Goal: Complete application form

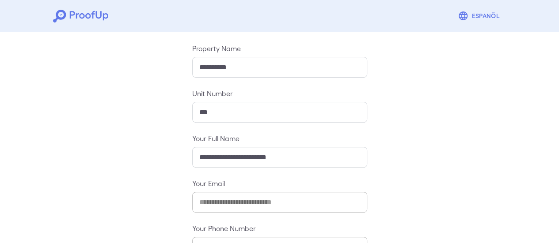
scroll to position [156, 0]
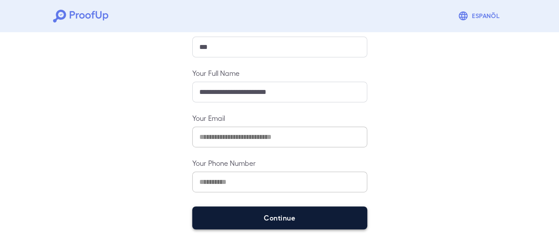
click at [333, 223] on button "Continue" at bounding box center [279, 218] width 175 height 23
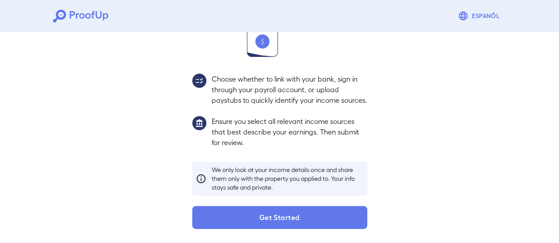
scroll to position [144, 0]
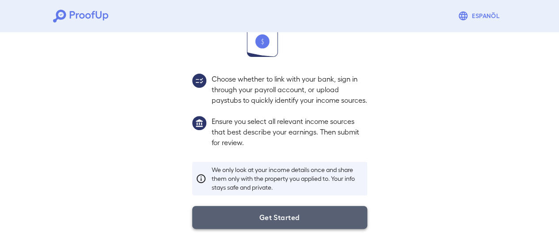
click at [255, 227] on button "Get Started" at bounding box center [279, 217] width 175 height 23
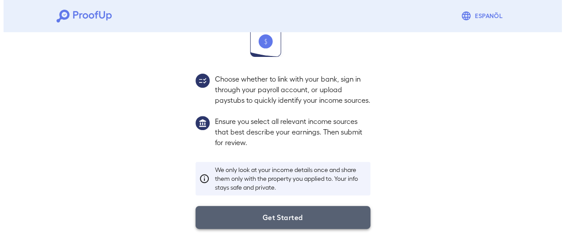
scroll to position [94, 0]
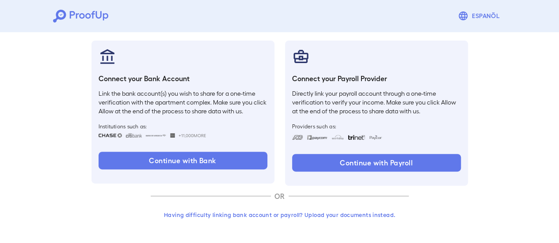
click at [332, 215] on button "Having difficulty linking bank account or payroll? Upload your documents instea…" at bounding box center [280, 215] width 258 height 16
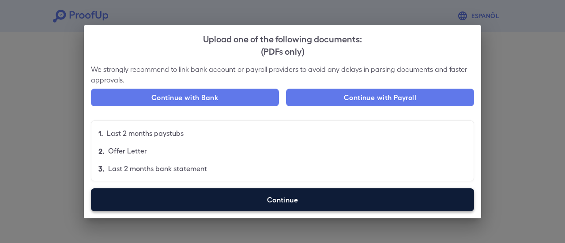
click at [318, 196] on label "Continue" at bounding box center [282, 200] width 383 height 23
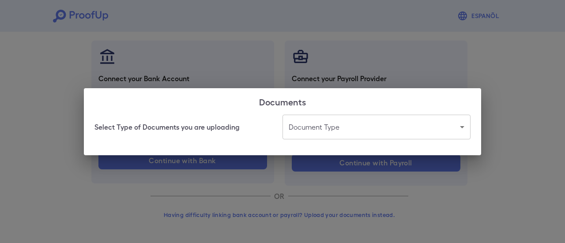
click at [382, 134] on body "Espanõl Go back How Would You Like to Verify Your Income? There are multiple wa…" at bounding box center [282, 74] width 565 height 337
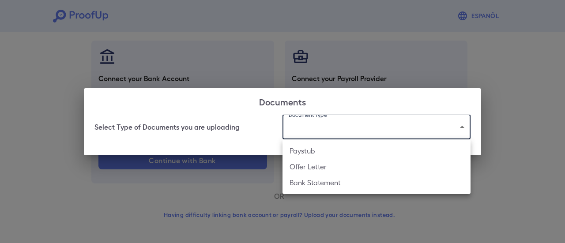
click at [379, 181] on li "Bank Statement" at bounding box center [377, 183] width 188 height 16
type input "**********"
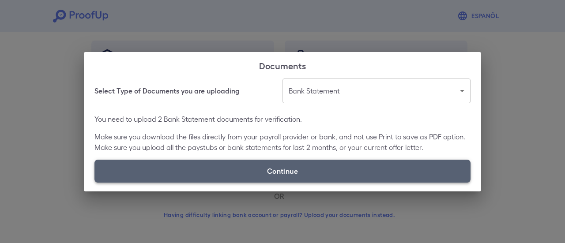
click at [386, 166] on label "Continue" at bounding box center [282, 171] width 376 height 23
click at [95, 182] on input "Continue" at bounding box center [94, 182] width 0 height 0
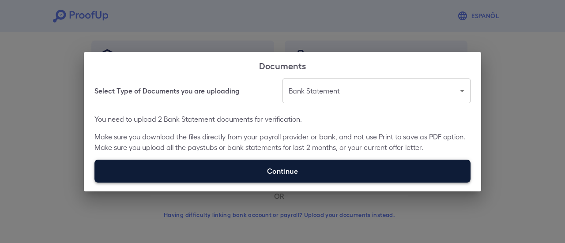
type input "**********"
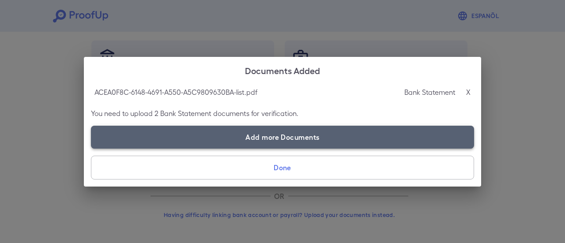
click at [295, 140] on label "Add more Documents" at bounding box center [282, 137] width 383 height 23
click at [91, 148] on input "Add more Documents" at bounding box center [91, 148] width 0 height 0
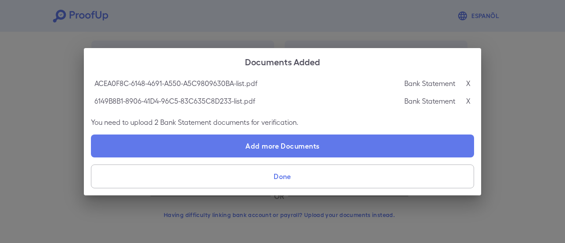
click at [206, 142] on label "Add more Documents" at bounding box center [282, 146] width 383 height 23
click at [91, 157] on input "Add more Documents" at bounding box center [91, 157] width 0 height 0
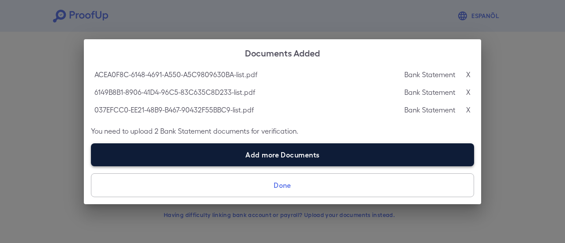
click at [193, 153] on label "Add more Documents" at bounding box center [282, 155] width 383 height 23
click at [91, 166] on input "Add more Documents" at bounding box center [91, 166] width 0 height 0
type input "**********"
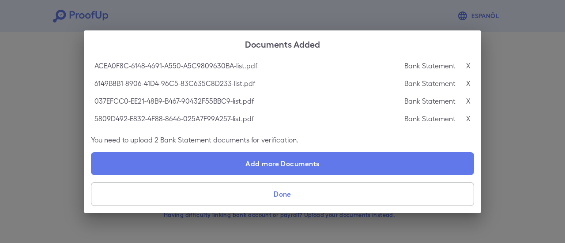
click at [363, 193] on button "Done" at bounding box center [282, 194] width 383 height 24
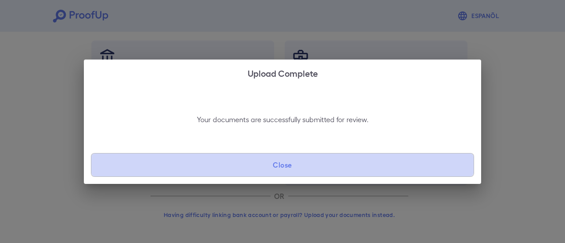
click at [281, 166] on button "Close" at bounding box center [282, 165] width 383 height 24
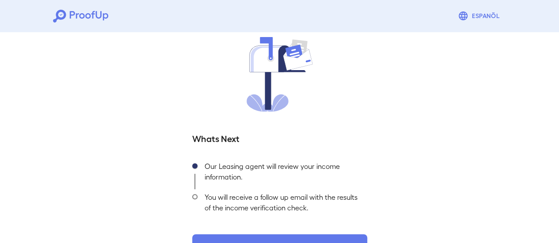
scroll to position [95, 0]
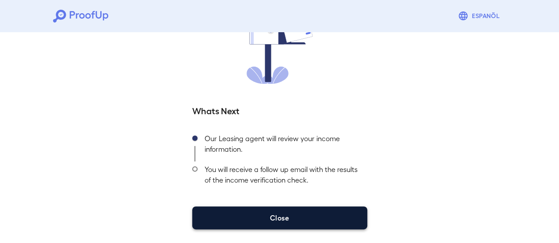
click at [301, 214] on button "Close" at bounding box center [279, 218] width 175 height 23
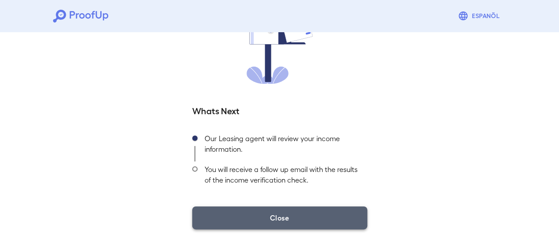
drag, startPoint x: 328, startPoint y: 222, endPoint x: 325, endPoint y: 210, distance: 12.6
click at [328, 222] on button "Close" at bounding box center [279, 218] width 175 height 23
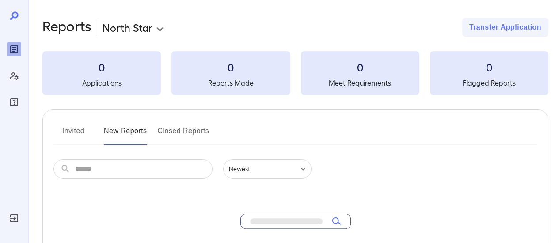
scroll to position [129, 0]
